Goal: Task Accomplishment & Management: Complete application form

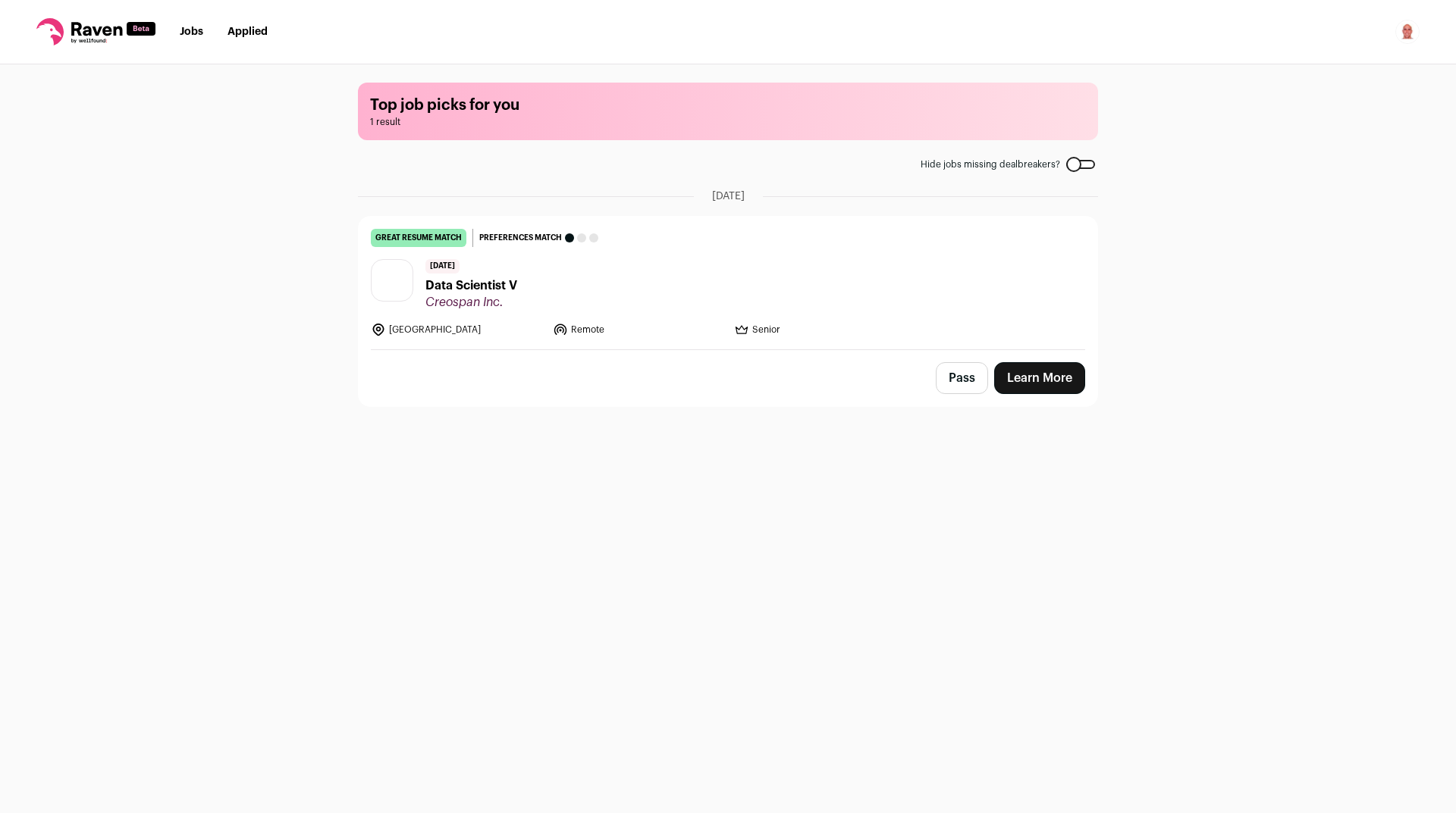
click at [459, 291] on span "Data Scientist V" at bounding box center [471, 285] width 92 height 18
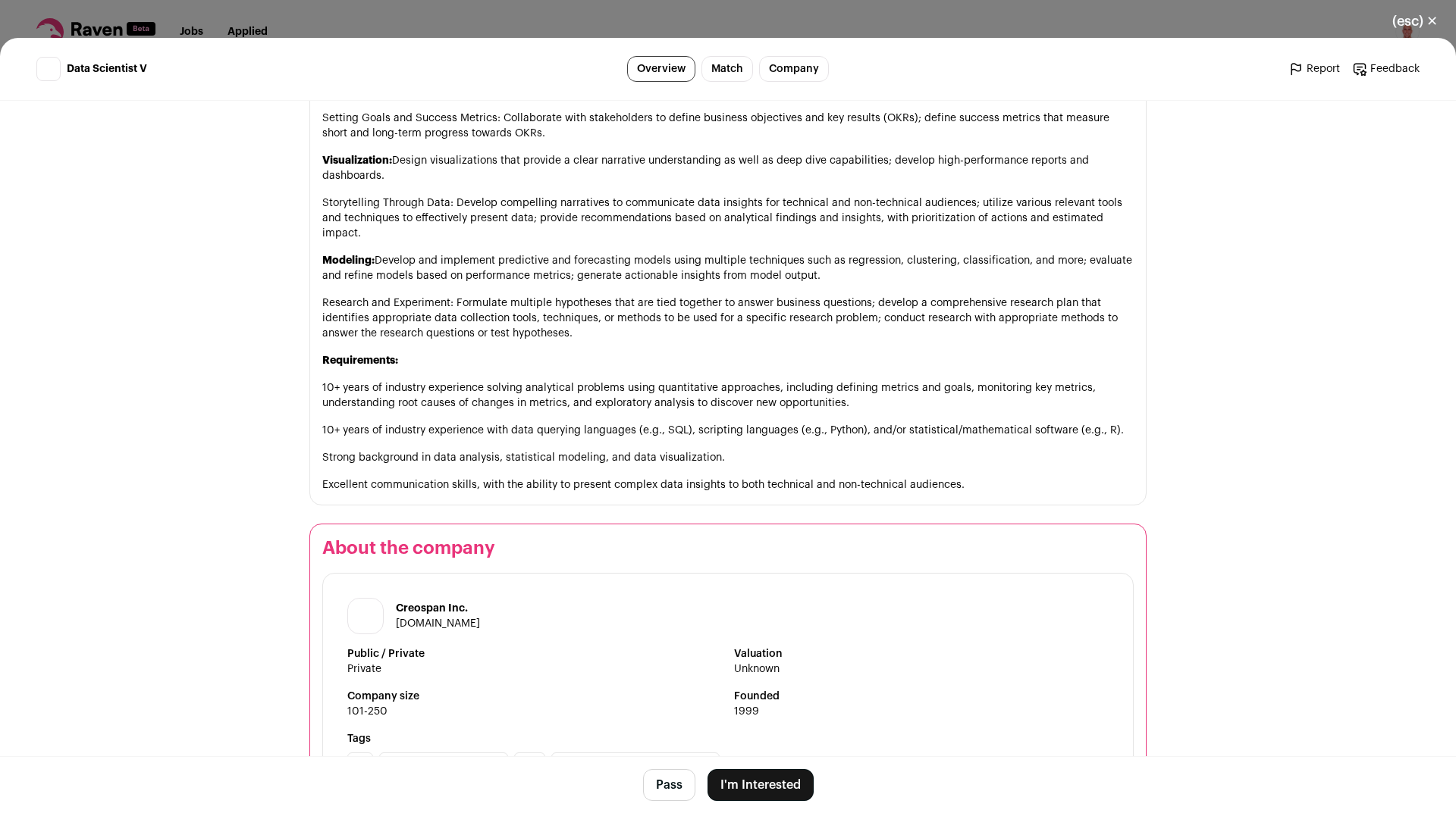
scroll to position [913, 0]
click at [788, 76] on link "Company" at bounding box center [794, 69] width 70 height 26
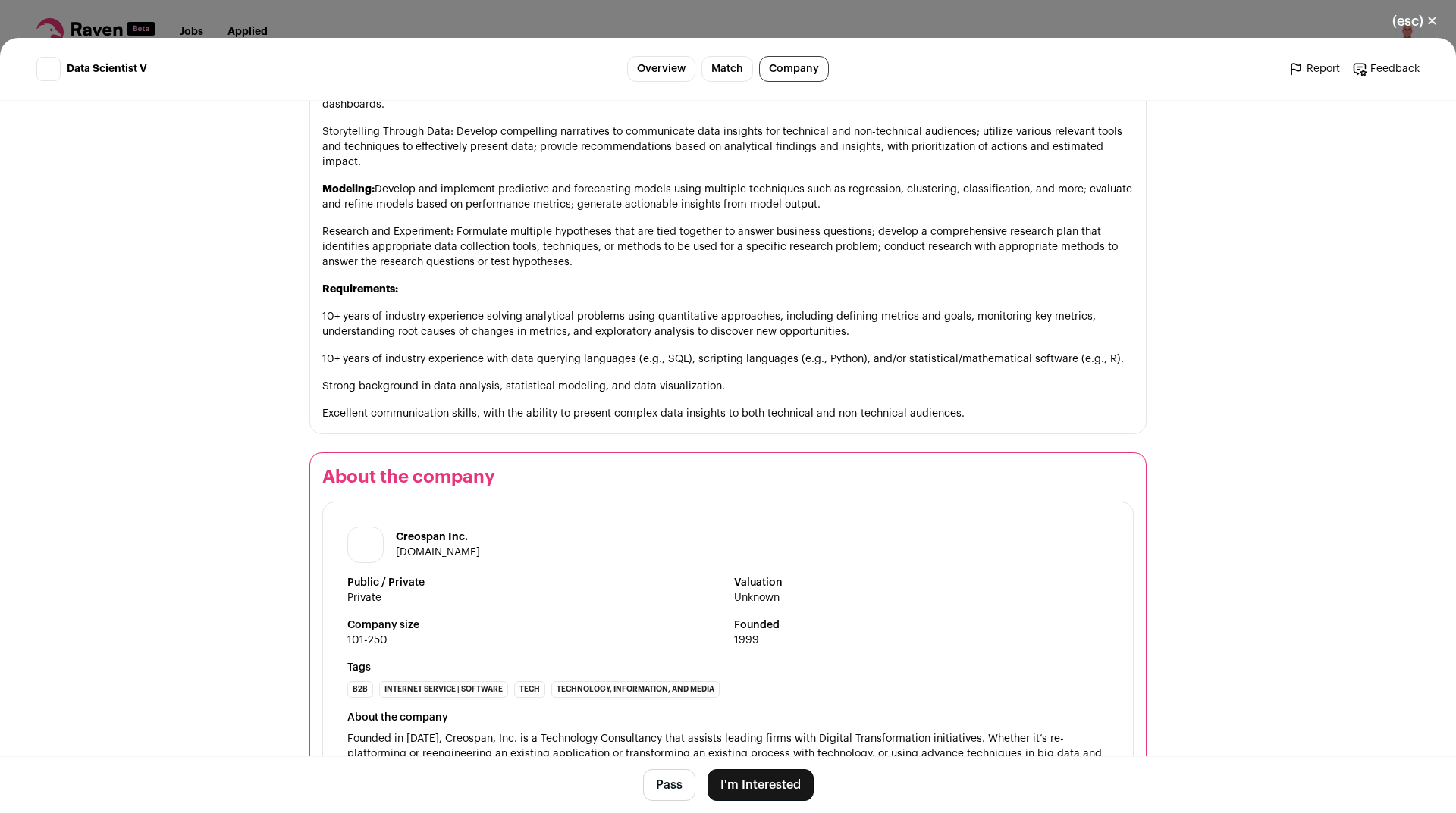
scroll to position [1064, 0]
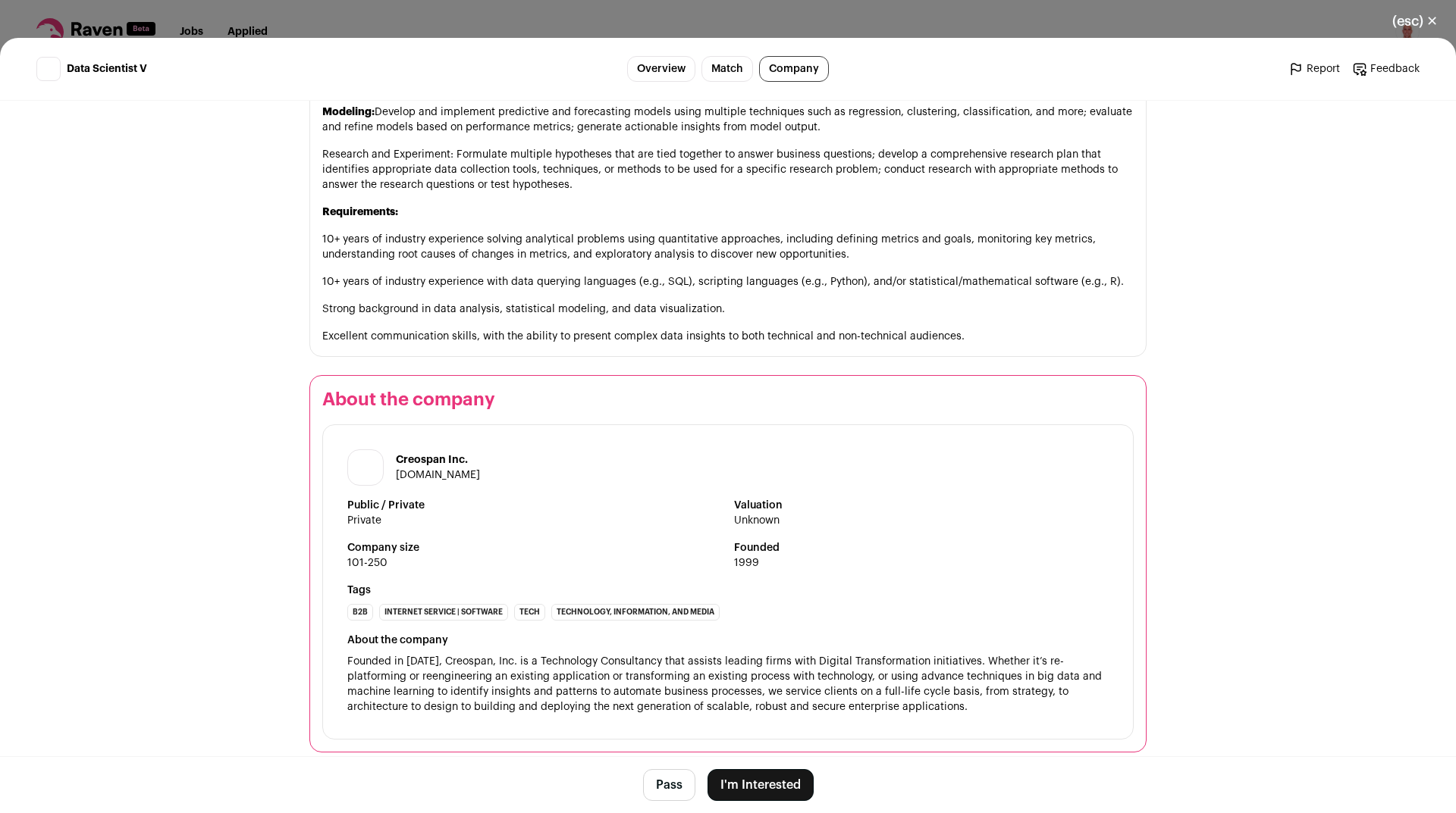
click at [720, 80] on link "Match" at bounding box center [728, 69] width 52 height 26
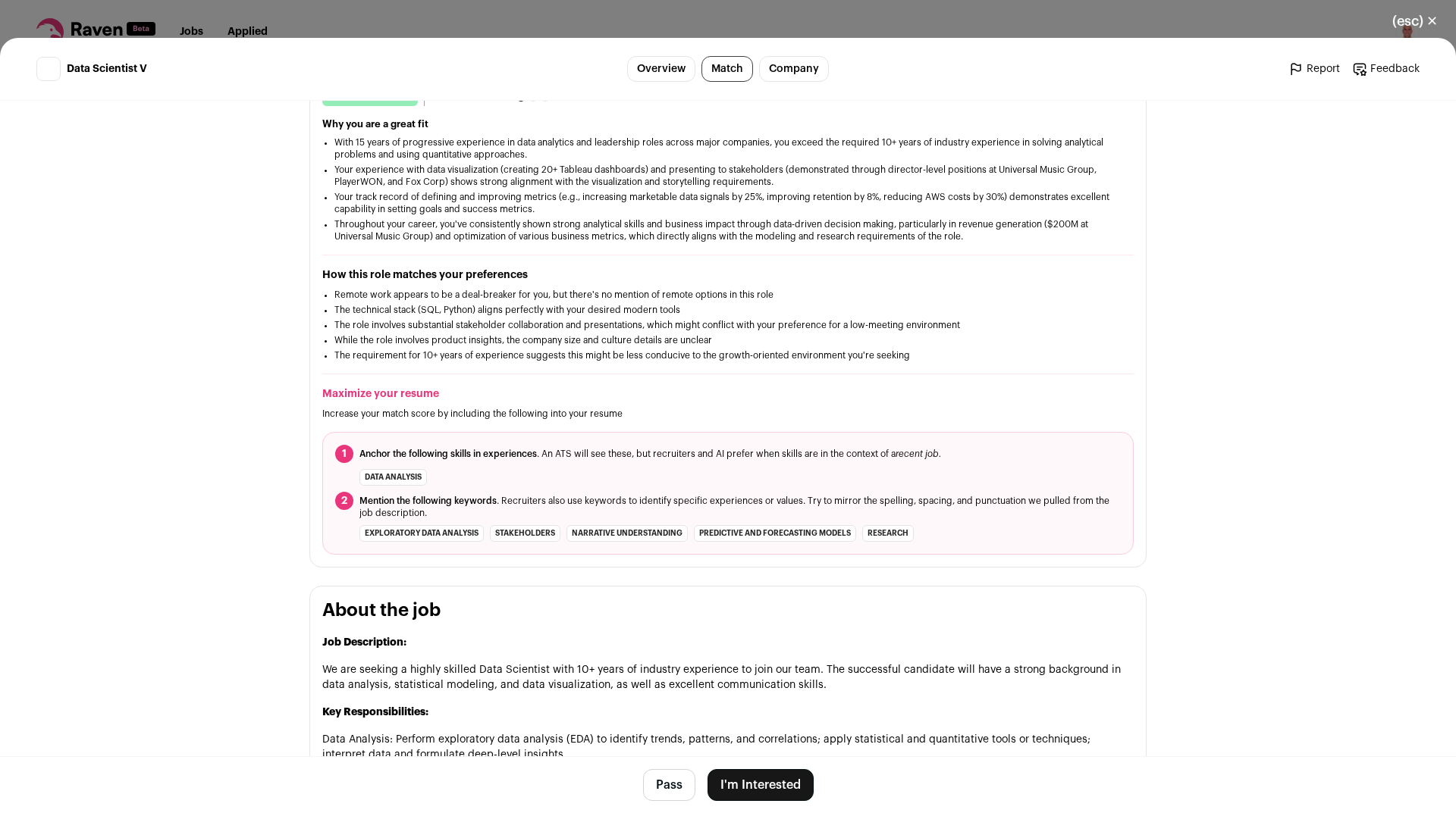
scroll to position [166, 0]
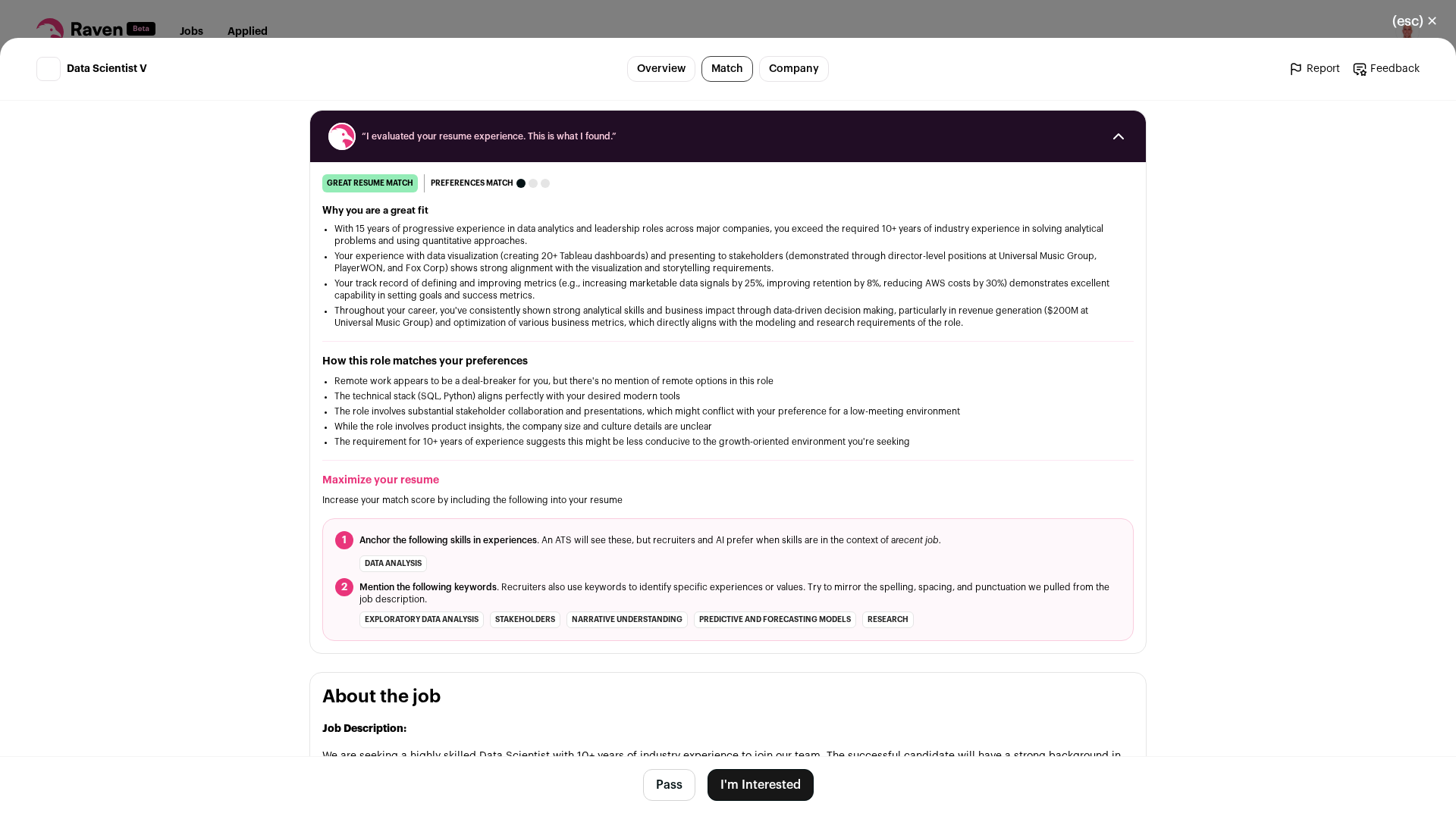
click at [655, 72] on link "Overview" at bounding box center [661, 69] width 68 height 26
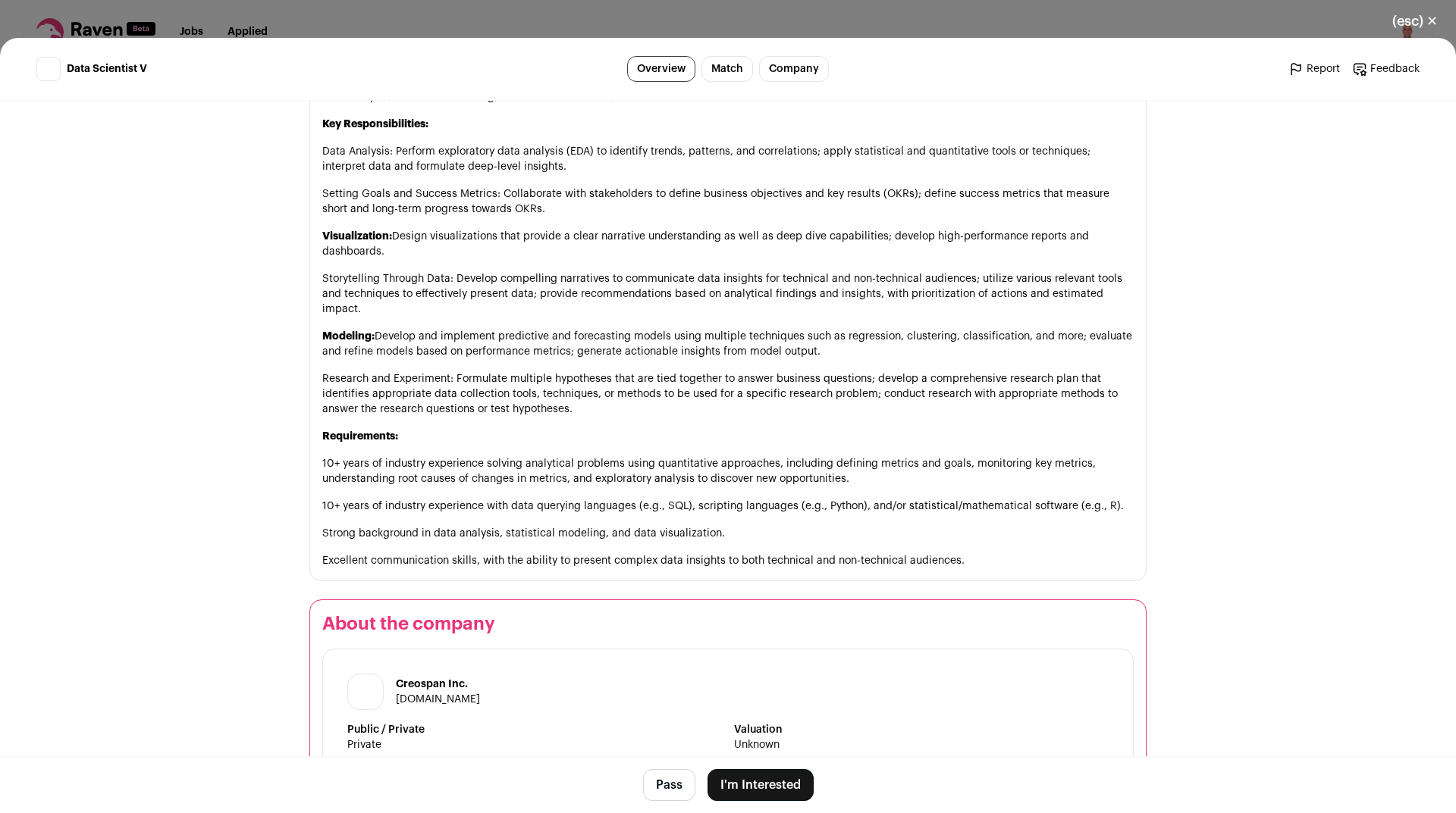
scroll to position [918, 0]
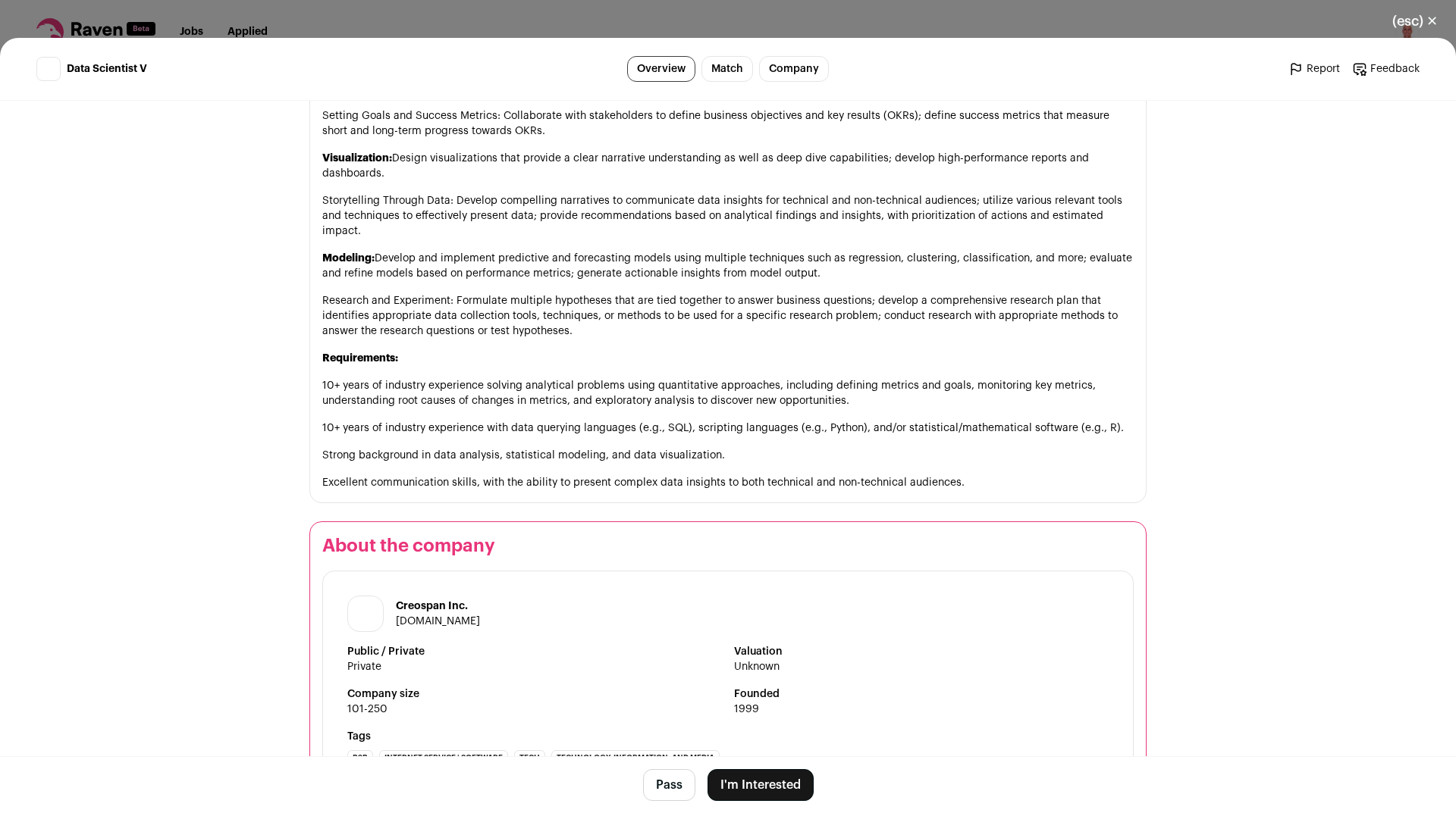
click at [772, 787] on button "I'm Interested" at bounding box center [760, 785] width 106 height 32
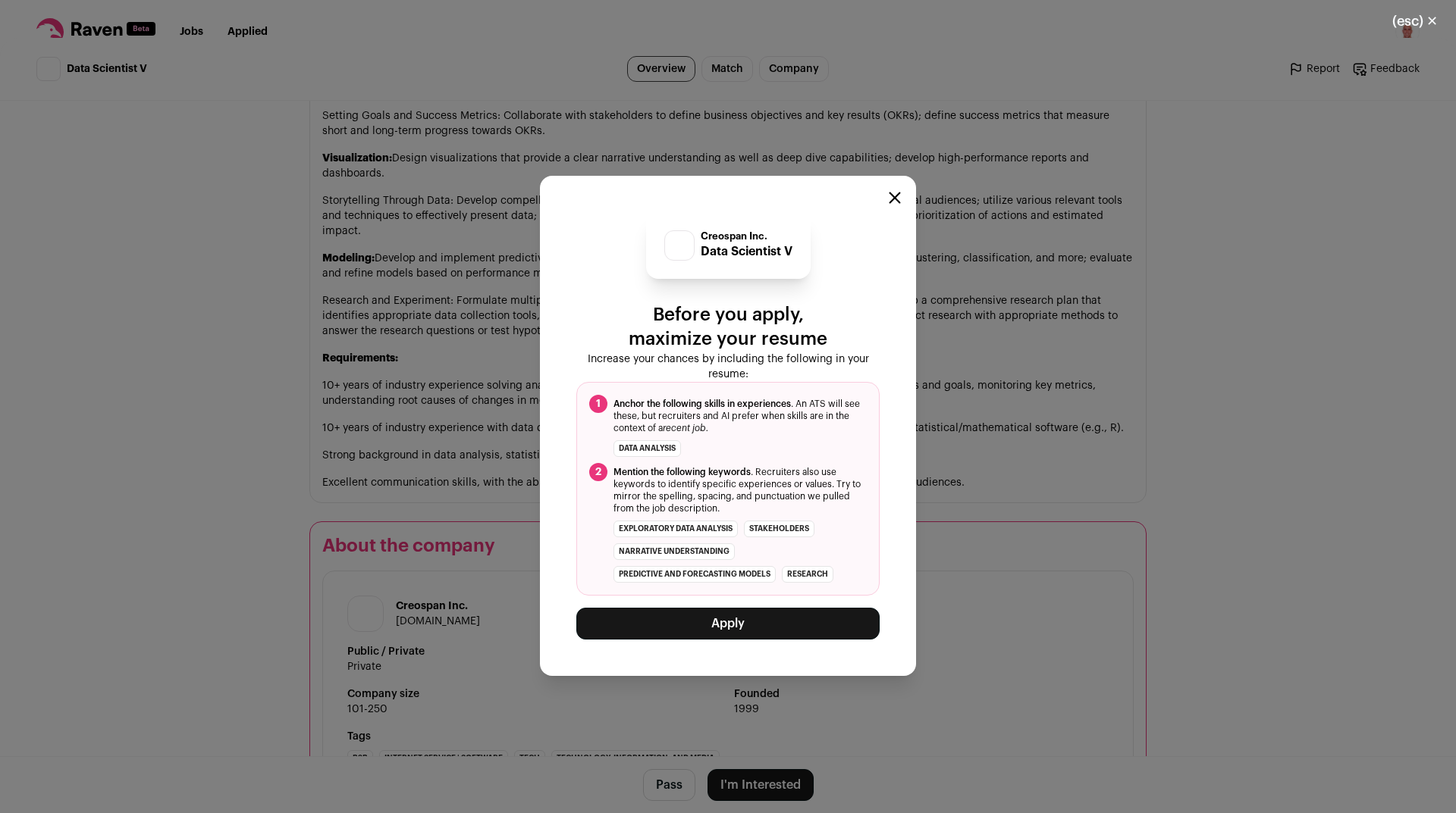
click at [716, 628] on button "Apply" at bounding box center [728, 623] width 303 height 32
